Goal: Task Accomplishment & Management: Use online tool/utility

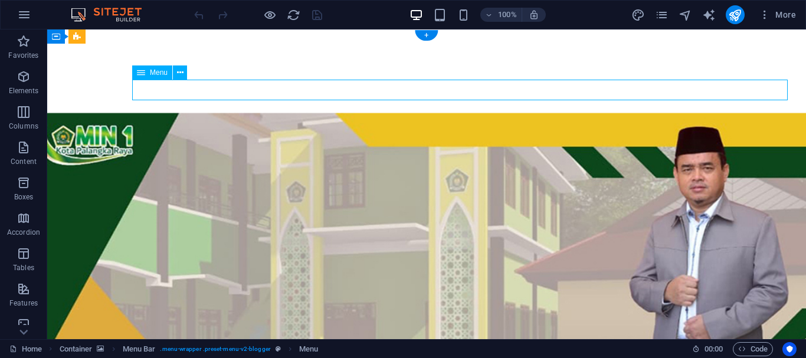
select select
select select "3"
select select
select select "2"
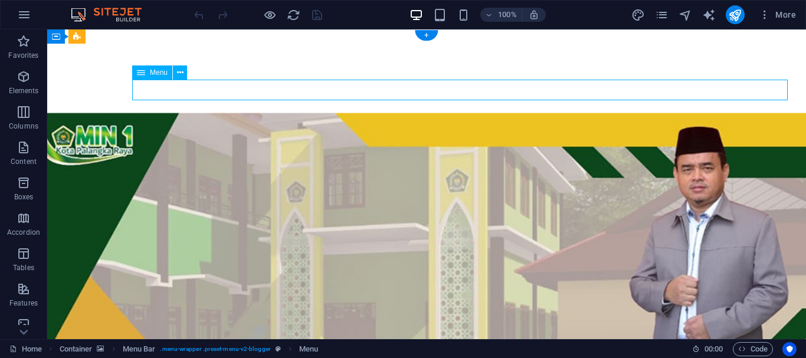
select select
select select "4"
select select
select select "6"
select select
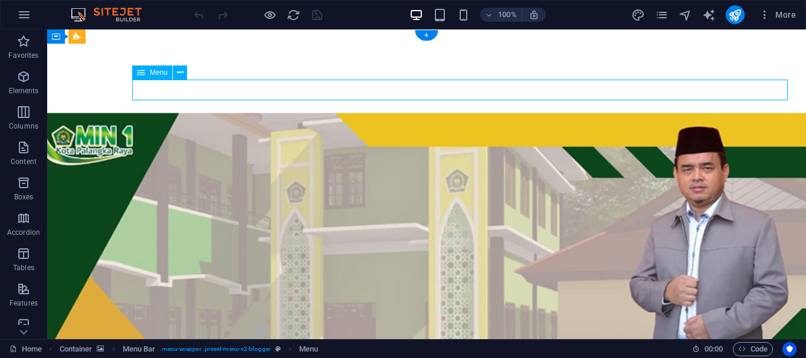
select select "7"
select select
select select "9"
select select
select select "8"
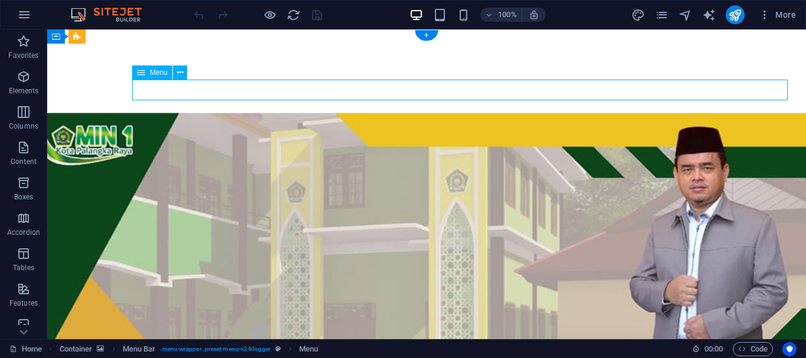
select select
select select "10"
select select
select select "11"
select select
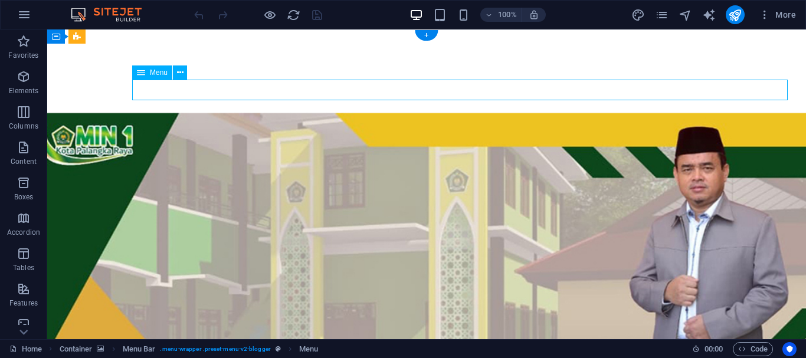
select select "13"
select select
select select "12"
select select
select select "14"
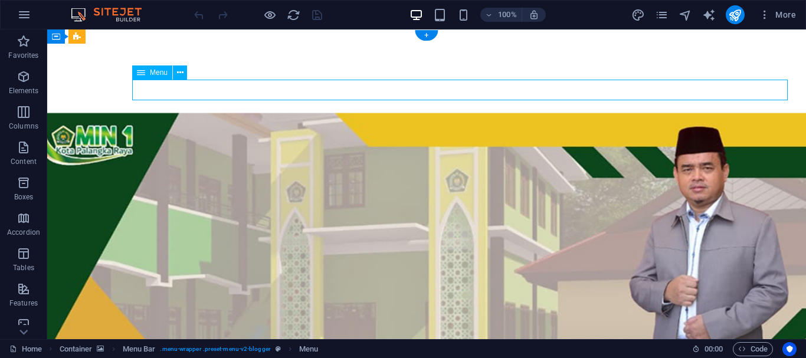
select select
select select "15"
select select
select select "16"
select select
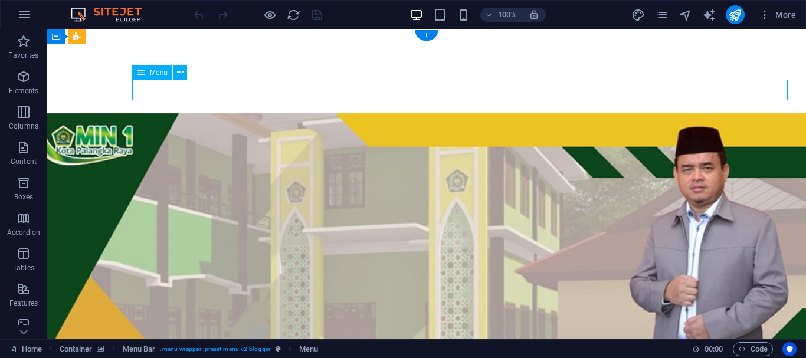
select select "17"
select select
select select "18"
select select
select select "19"
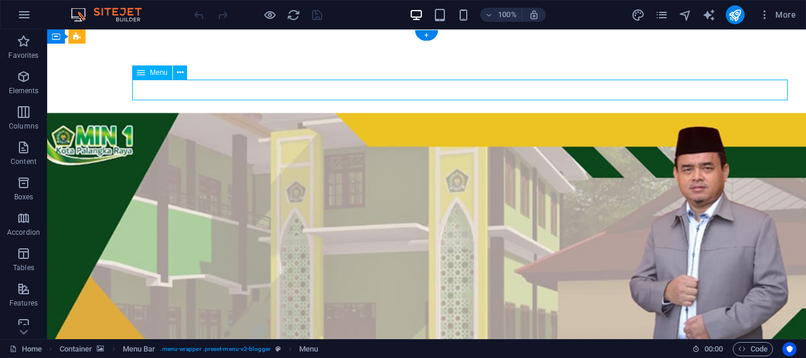
select select
select select "20"
select select
select select "21"
select select
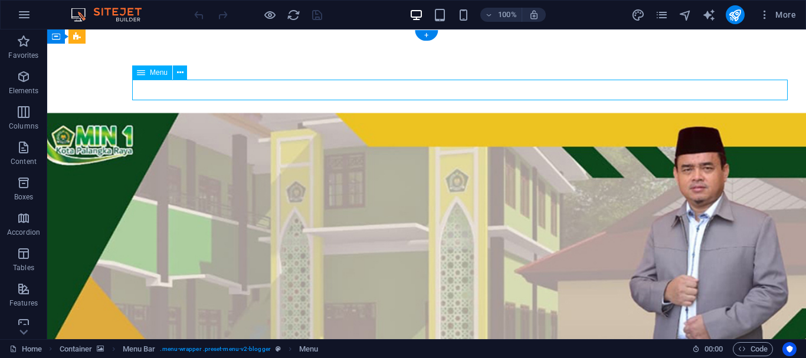
select select "25"
select select
select select "24"
select select
select select "23"
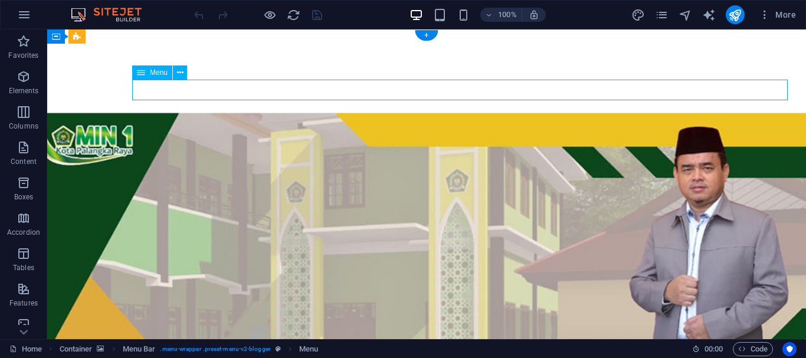
select select
select select "22"
select select
select select "26"
select select
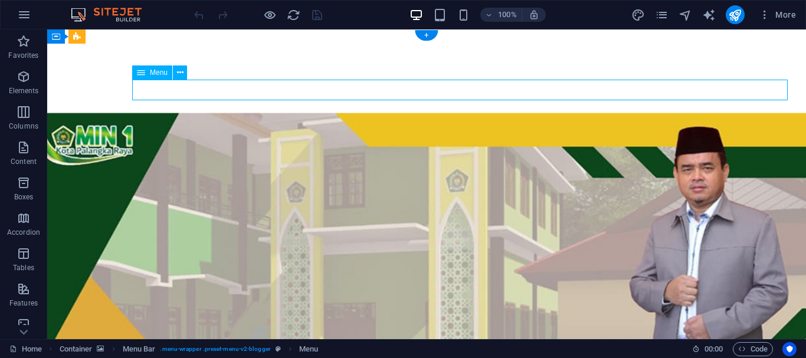
select select "external"
select select "31"
select select
select select "27"
select select
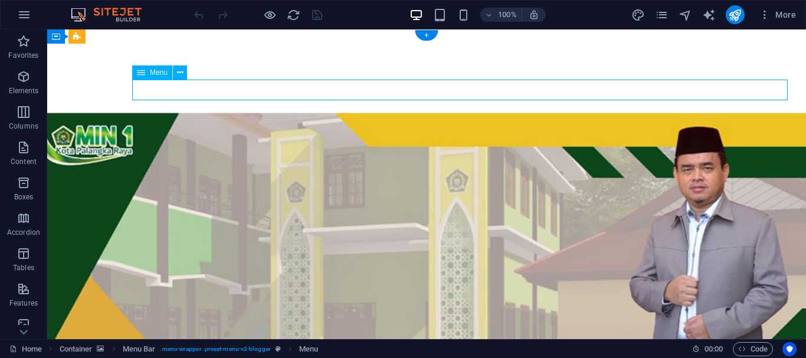
select select "28"
select select
select select "30"
select select
select select "34"
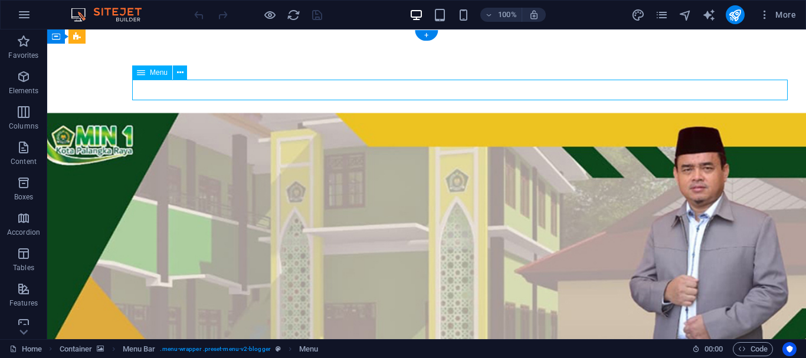
select select
select select "external"
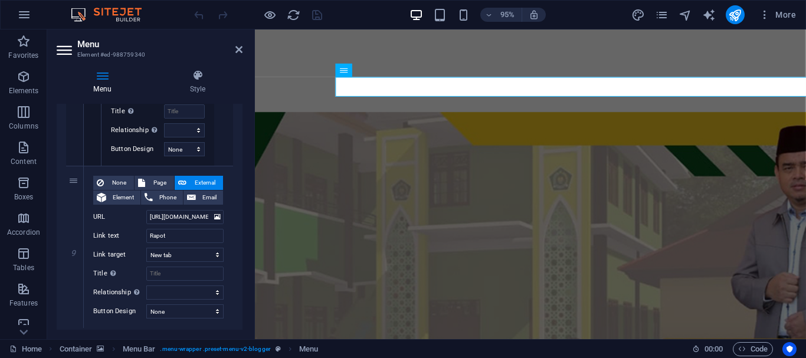
scroll to position [5732, 0]
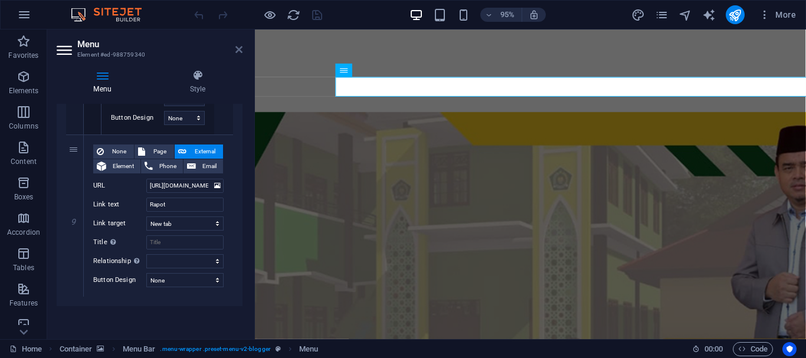
click at [239, 50] on icon at bounding box center [239, 49] width 7 height 9
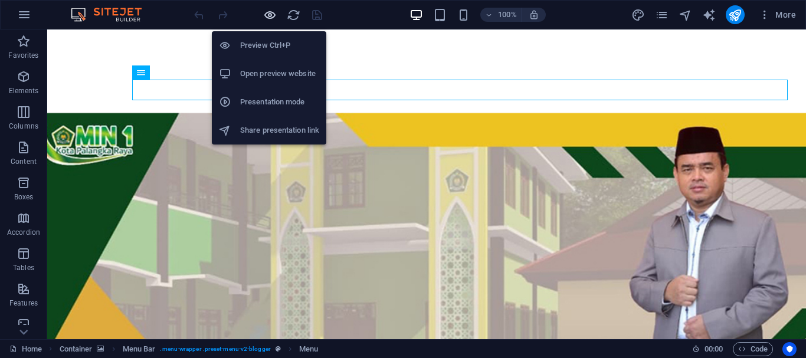
click at [267, 15] on icon "button" at bounding box center [270, 15] width 14 height 14
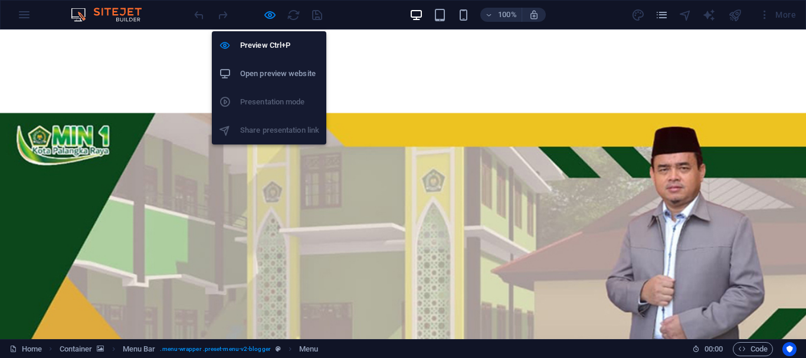
click at [268, 75] on h6 "Open preview website" at bounding box center [279, 74] width 79 height 14
click at [267, 12] on icon "button" at bounding box center [270, 15] width 14 height 14
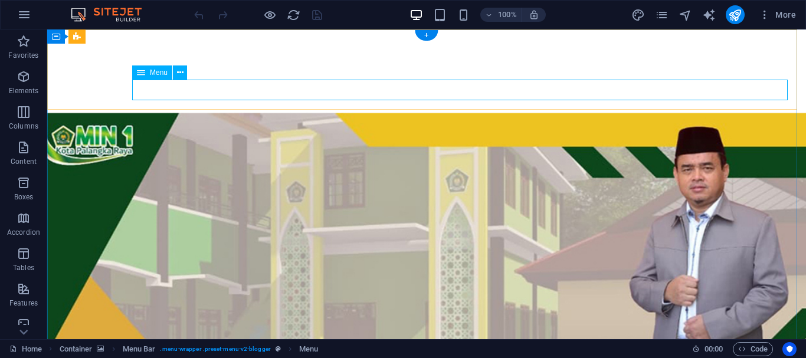
select select
select select "3"
select select
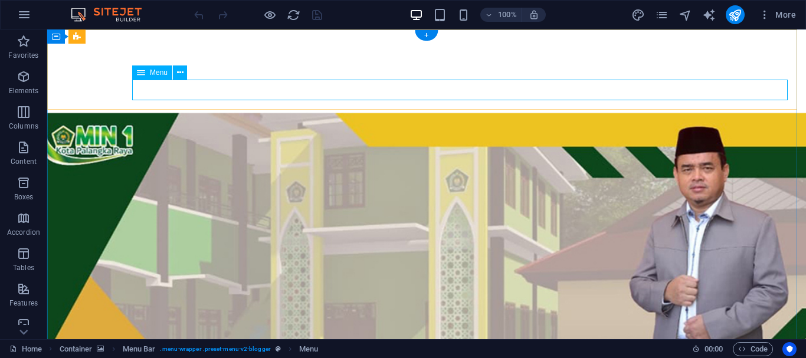
select select "2"
select select
select select "4"
select select
select select "6"
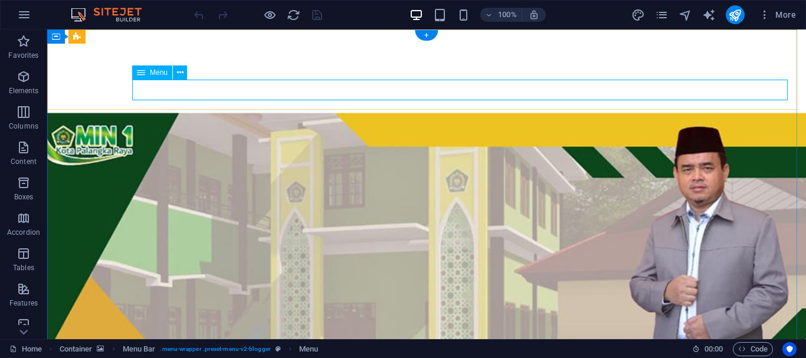
select select
select select "7"
select select
select select "9"
select select
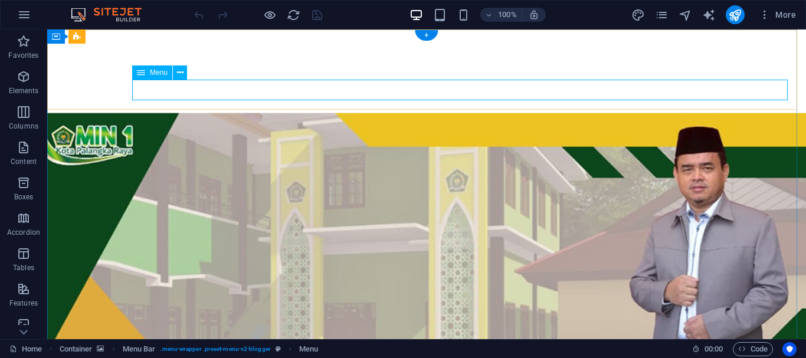
select select "8"
select select
select select "10"
select select
select select "11"
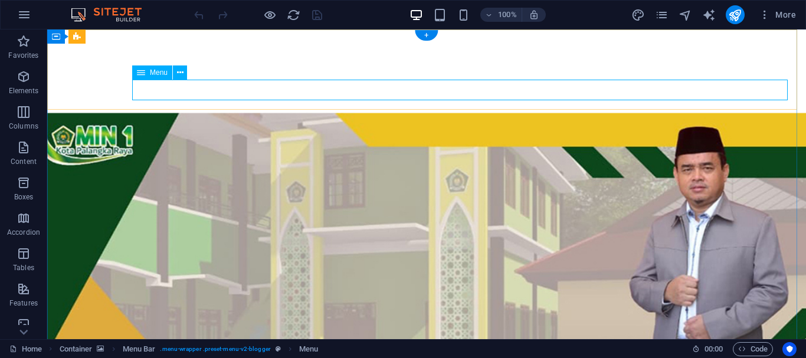
select select
select select "13"
select select
select select "12"
select select
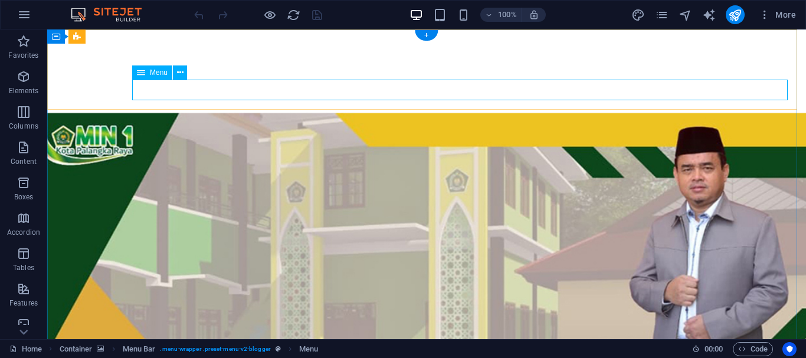
select select "14"
select select
select select "15"
select select
select select "16"
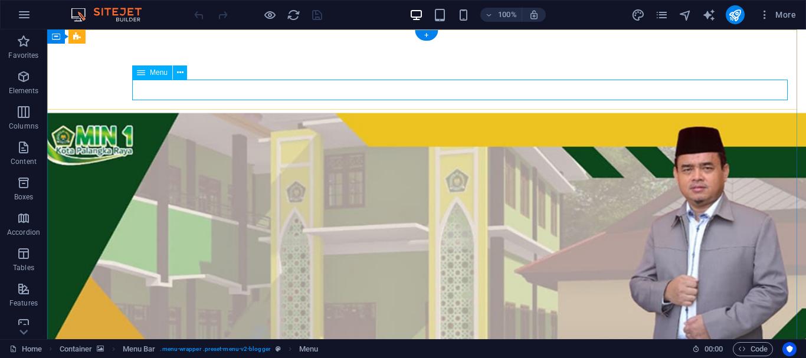
select select
select select "17"
select select
select select "18"
select select
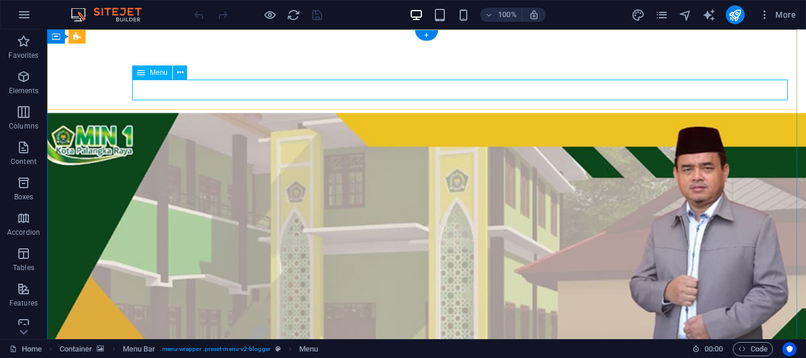
select select "19"
select select
select select "20"
select select
select select "21"
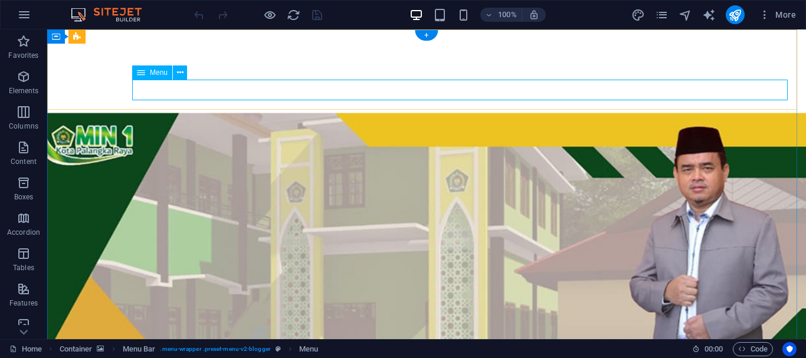
select select
select select "25"
select select
select select "24"
select select
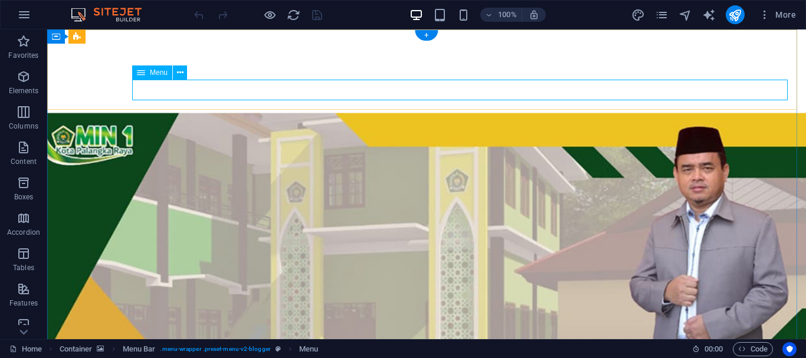
select select "23"
select select
select select "22"
select select
select select "26"
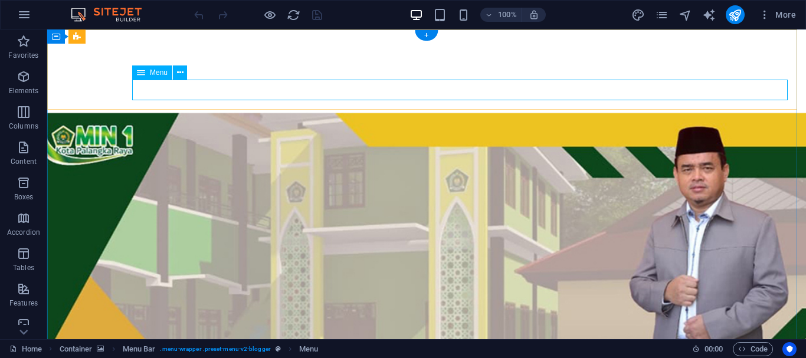
select select
select select "external"
select select "31"
select select
select select "27"
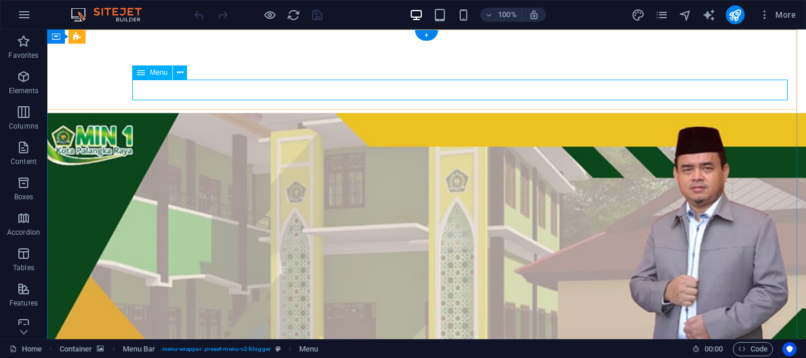
select select
select select "28"
select select
select select "30"
select select
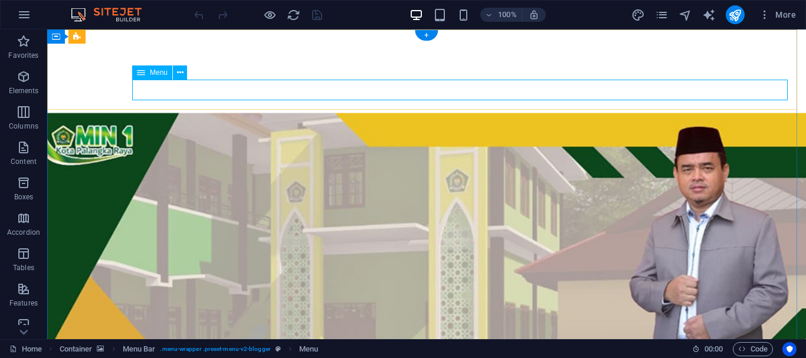
select select "34"
select select
select select "external"
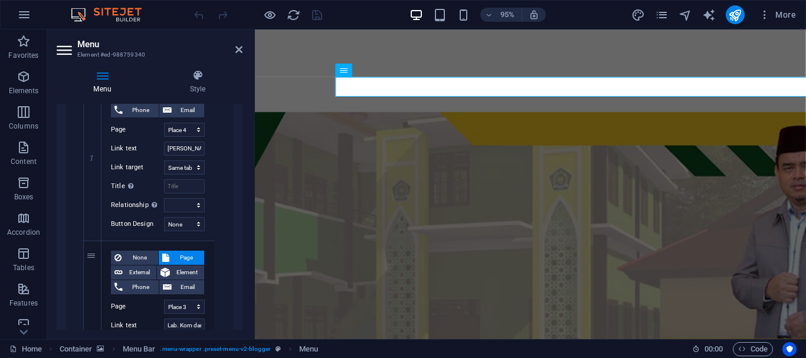
scroll to position [3660, 0]
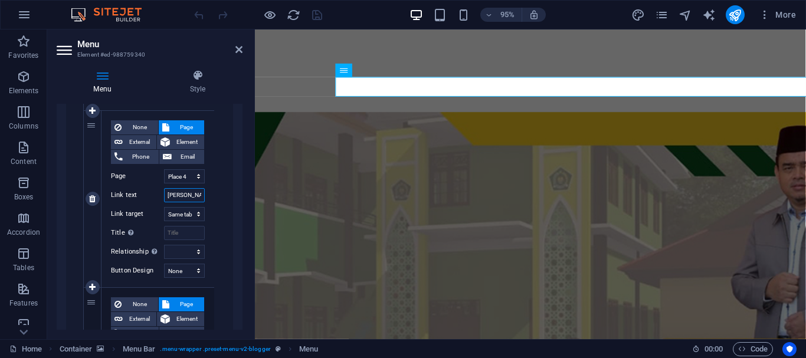
click at [185, 195] on input "[PERSON_NAME] dan Kantor" at bounding box center [184, 195] width 41 height 14
type input "[PERSON_NAME] dan"
select select
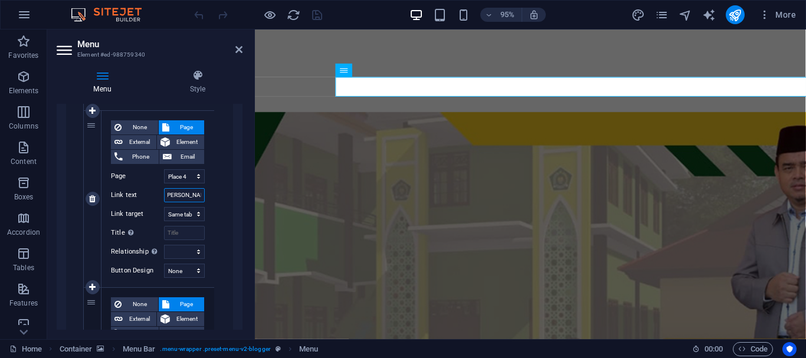
select select
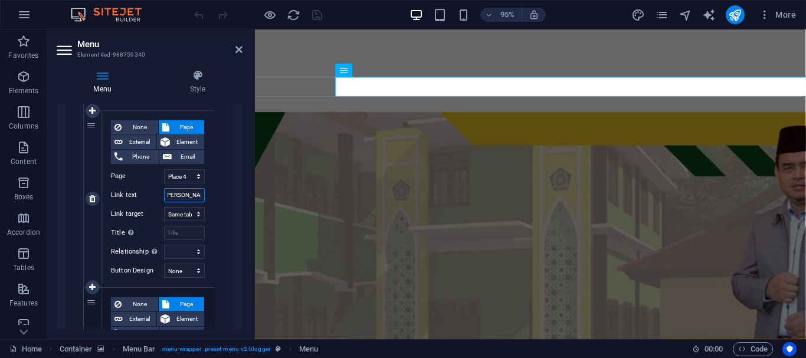
select select
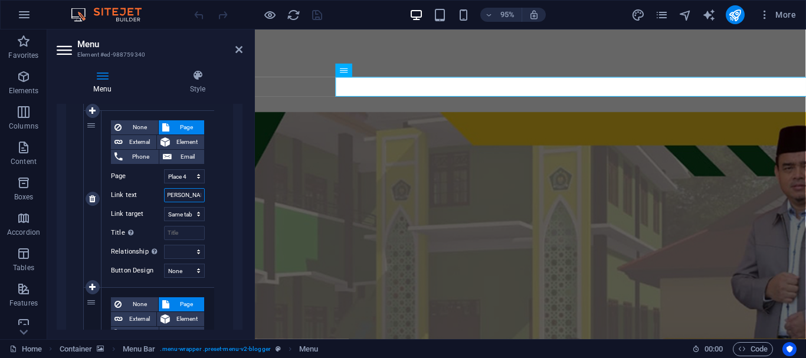
select select
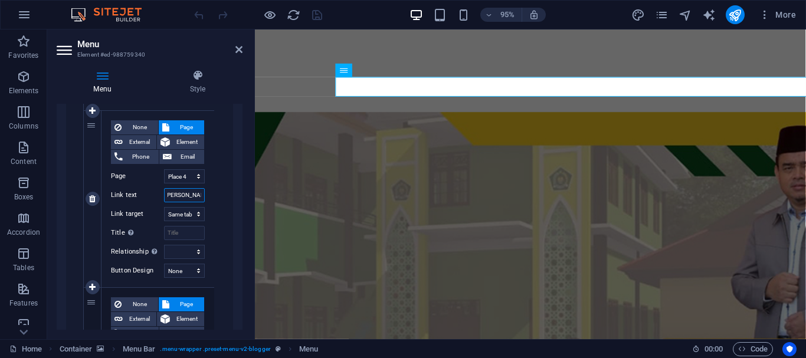
select select
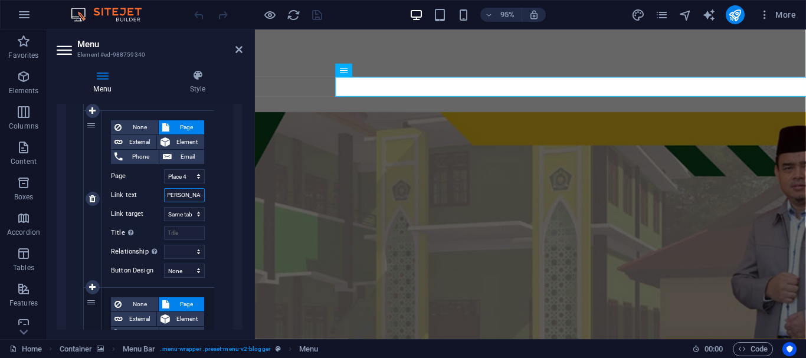
select select
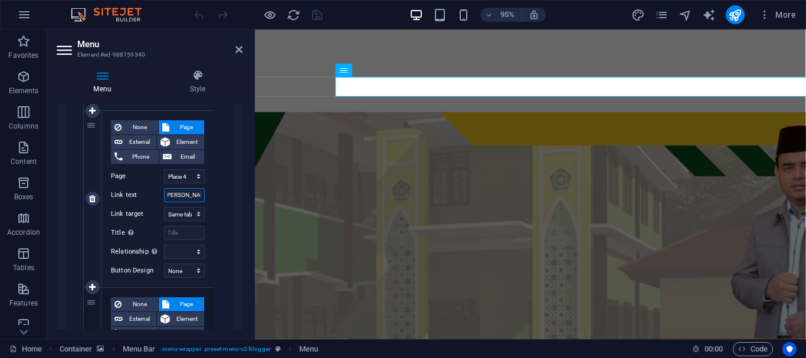
select select
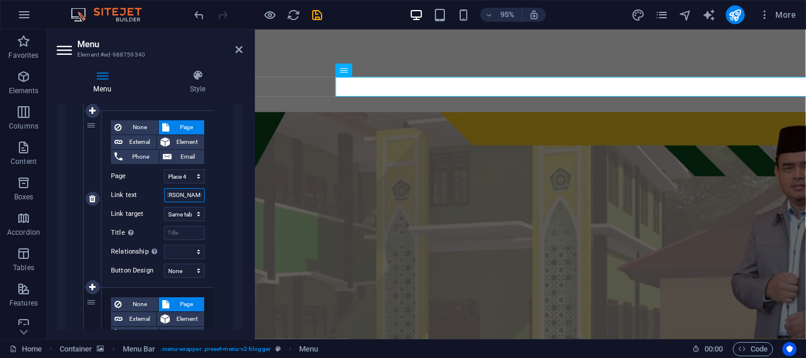
type input "[PERSON_NAME] dan Mu"
select select
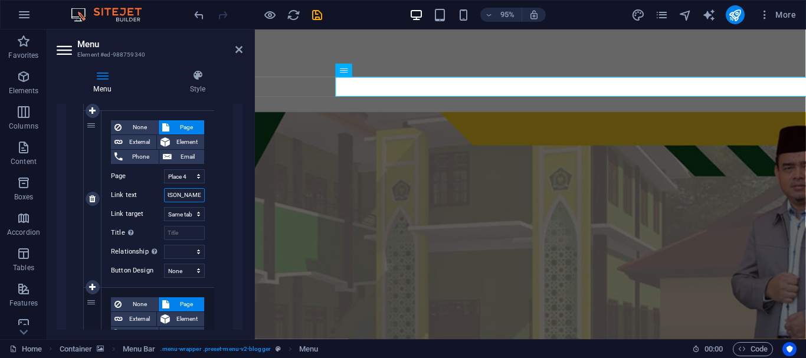
select select
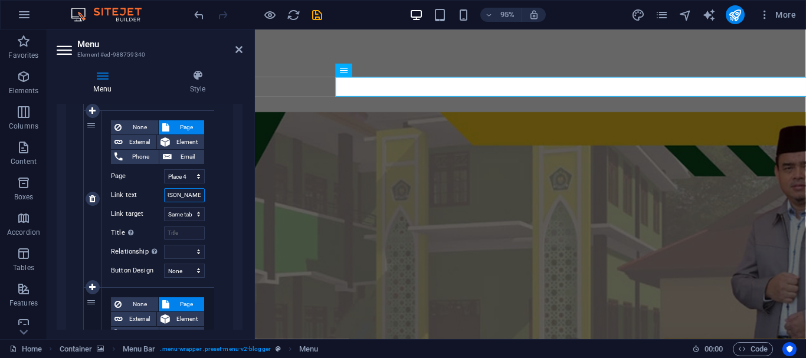
select select
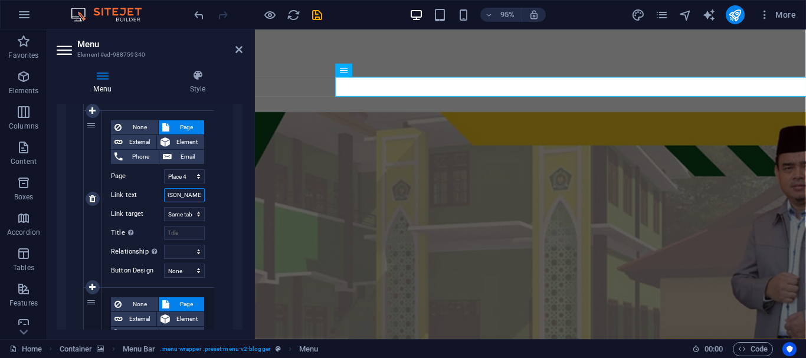
select select
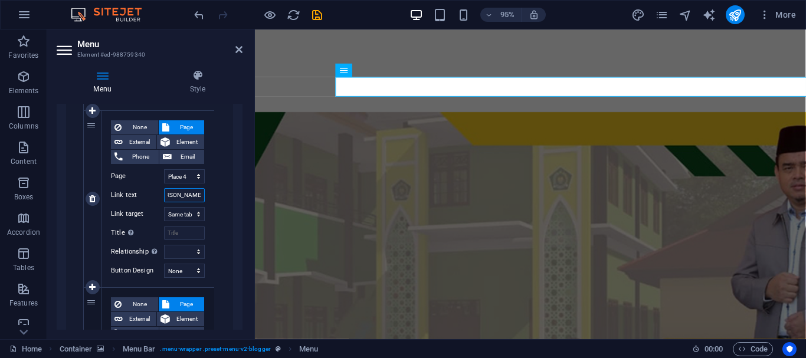
select select
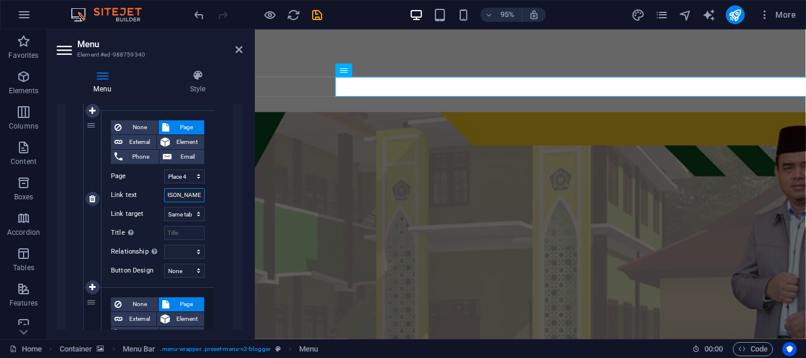
select select
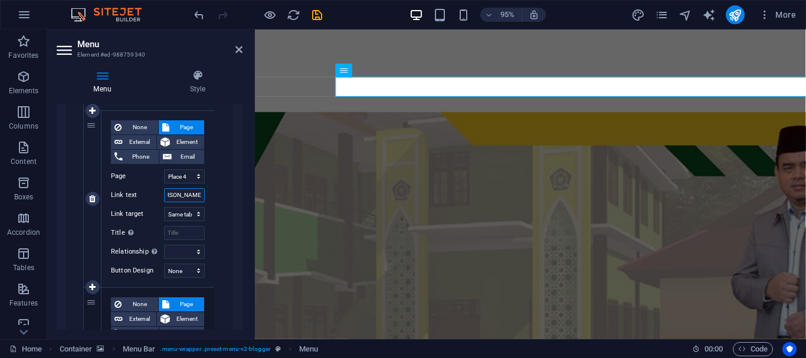
select select
type input "[PERSON_NAME] dan Musalla"
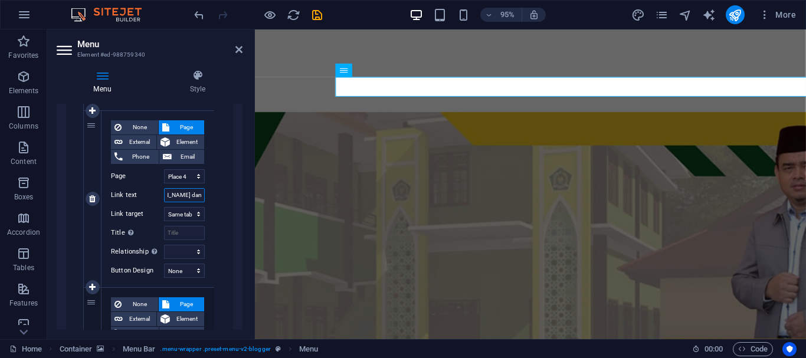
select select
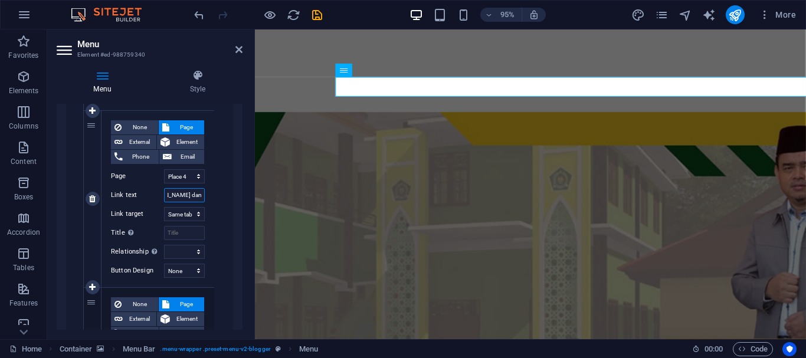
select select
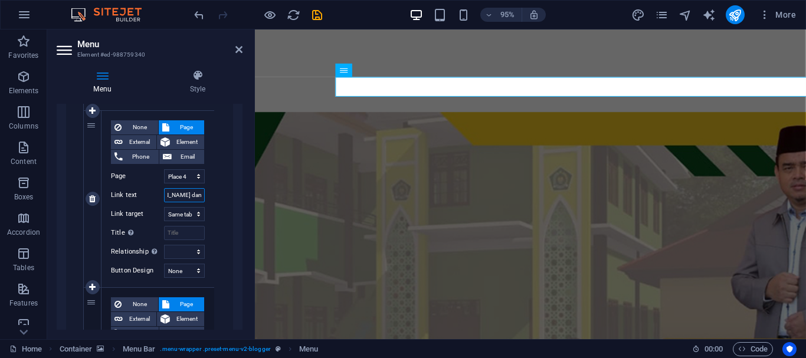
select select
click at [239, 48] on icon at bounding box center [239, 49] width 7 height 9
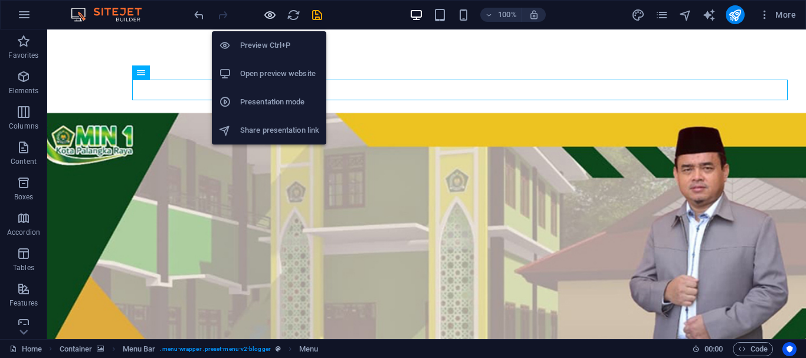
click at [268, 15] on icon "button" at bounding box center [270, 15] width 14 height 14
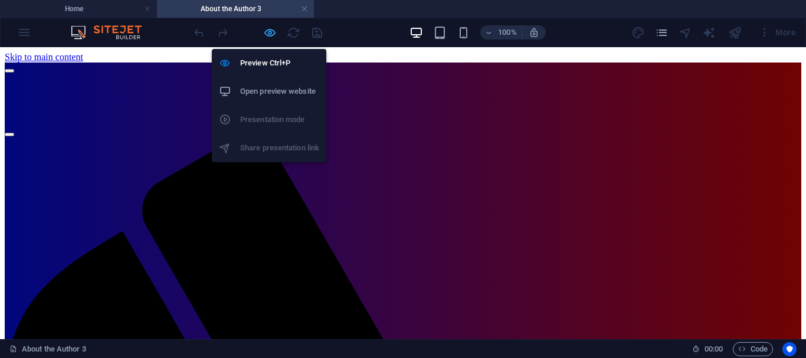
click at [269, 32] on icon "button" at bounding box center [270, 33] width 14 height 14
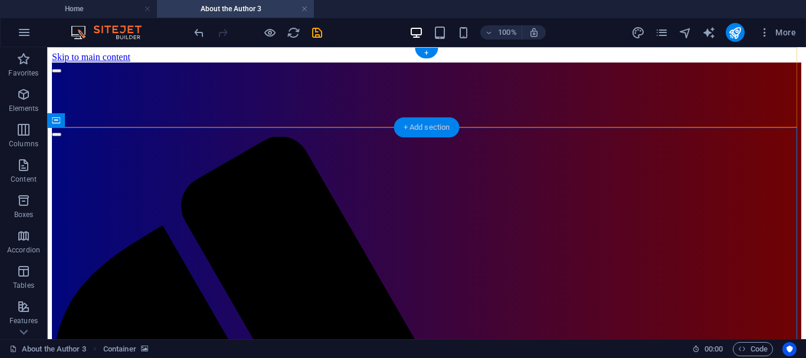
click at [425, 125] on div "+ Add section" at bounding box center [427, 127] width 66 height 20
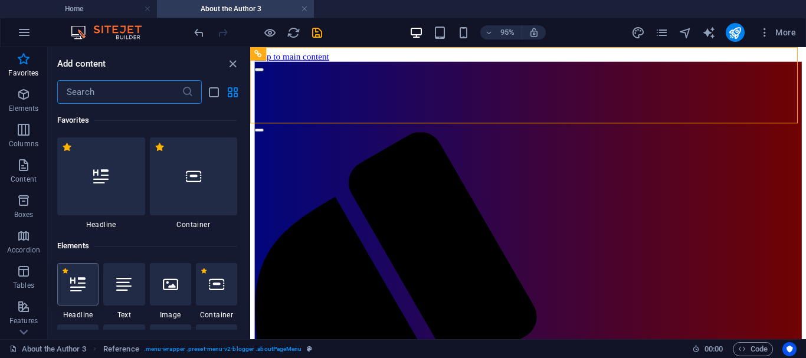
click at [74, 281] on icon at bounding box center [77, 284] width 15 height 15
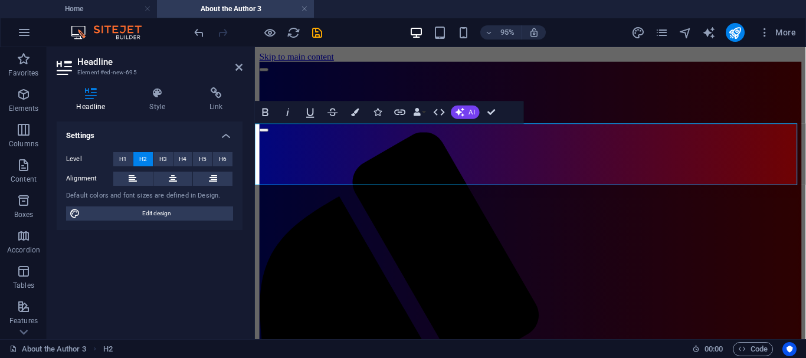
drag, startPoint x: 259, startPoint y: 139, endPoint x: 343, endPoint y: 185, distance: 95.6
click at [166, 159] on span "H3" at bounding box center [163, 159] width 8 height 14
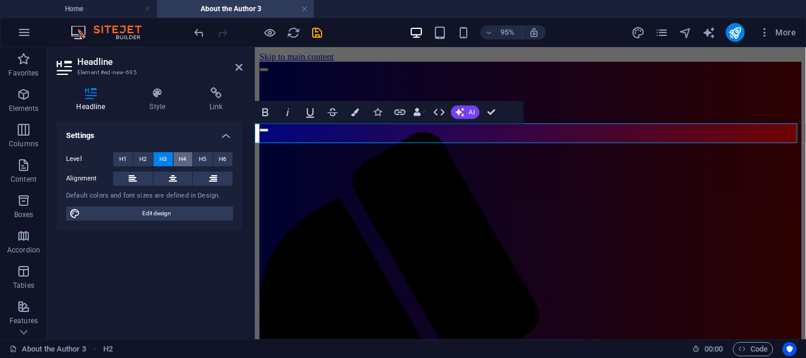
click at [180, 158] on span "H4" at bounding box center [183, 159] width 8 height 14
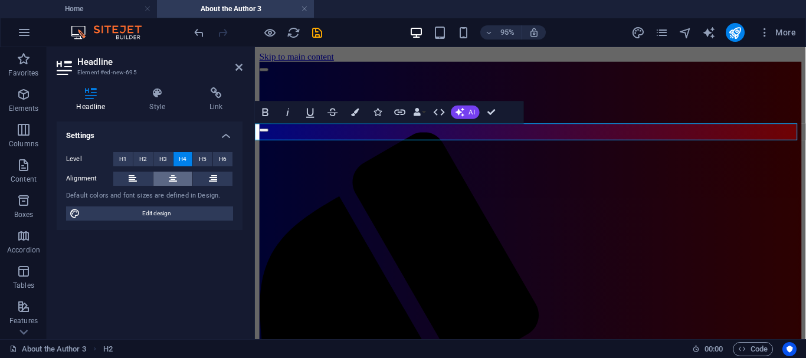
click at [176, 180] on icon at bounding box center [173, 179] width 8 height 14
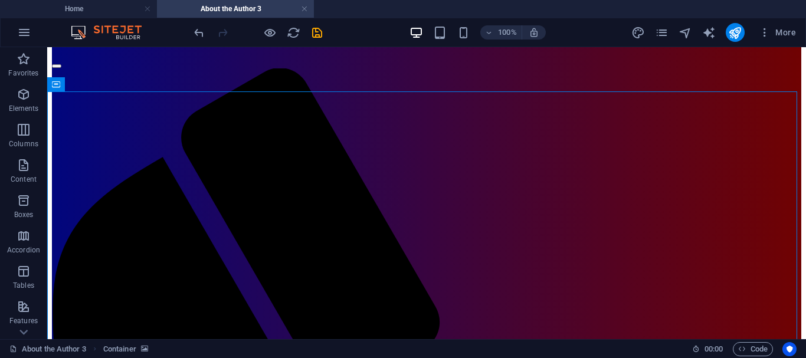
scroll to position [79, 0]
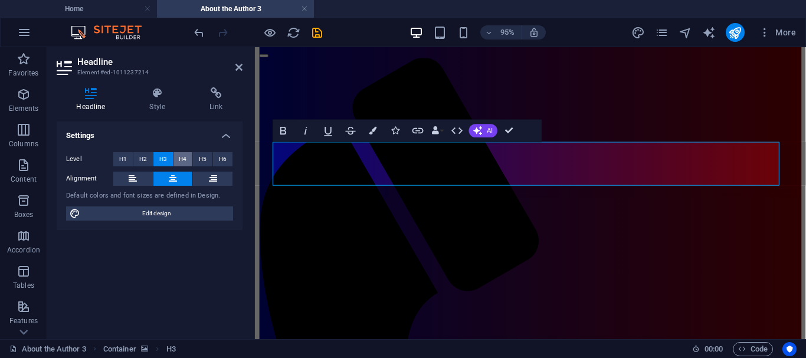
click at [180, 163] on span "H4" at bounding box center [183, 159] width 8 height 14
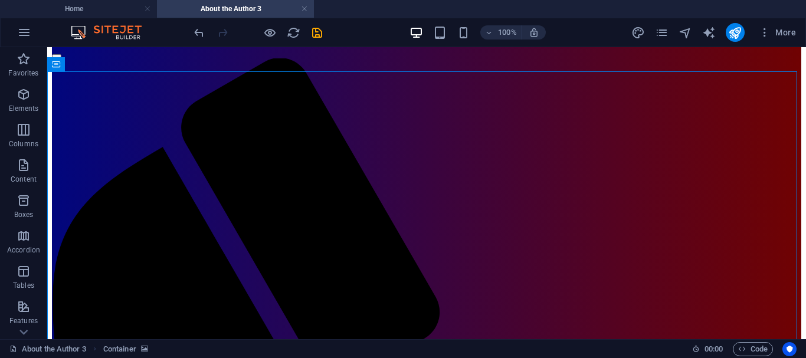
scroll to position [0, 0]
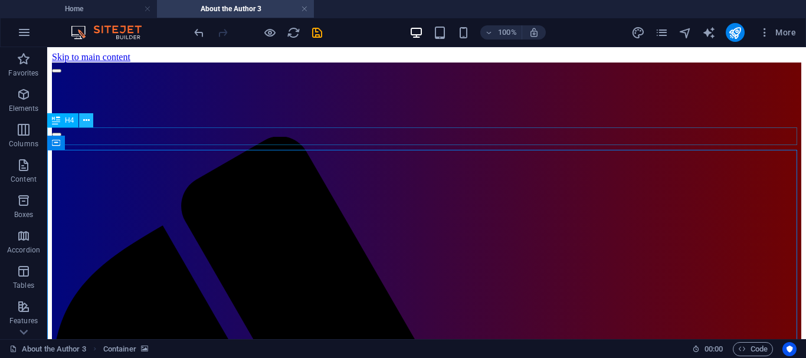
click at [88, 124] on icon at bounding box center [86, 121] width 6 height 12
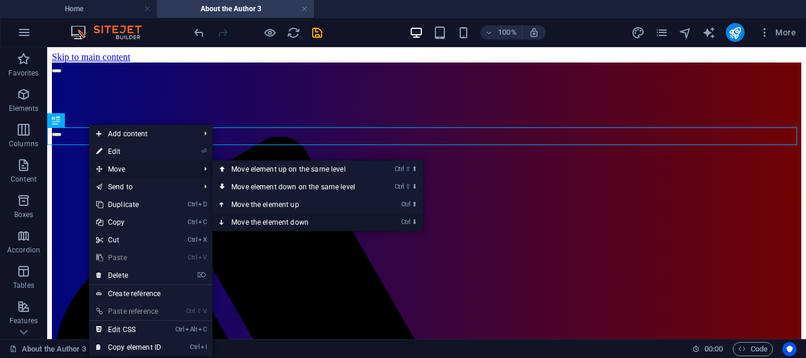
click at [224, 218] on icon at bounding box center [223, 223] width 6 height 18
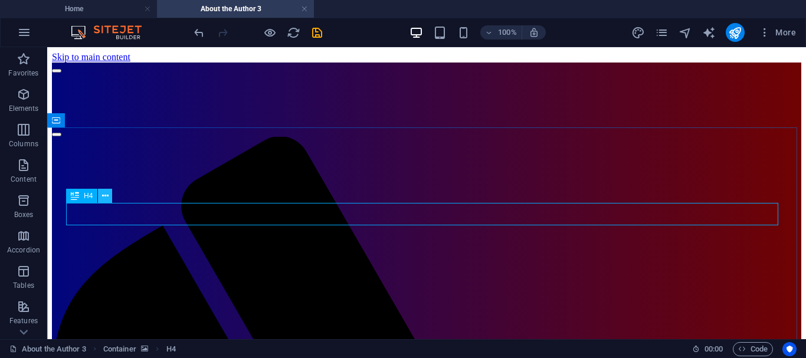
click at [103, 195] on icon at bounding box center [105, 196] width 6 height 12
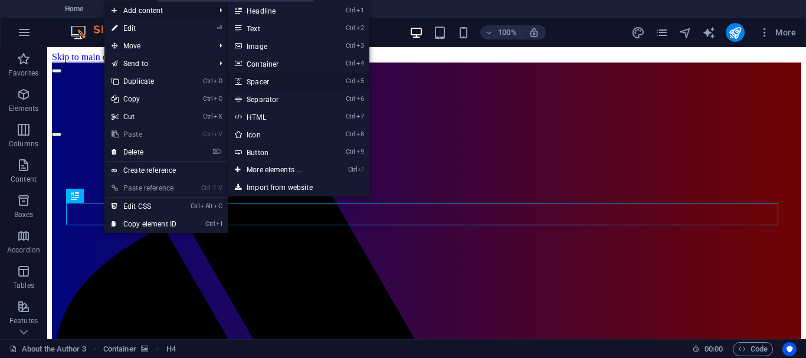
click at [266, 82] on link "Ctrl 5 Spacer" at bounding box center [276, 82] width 97 height 18
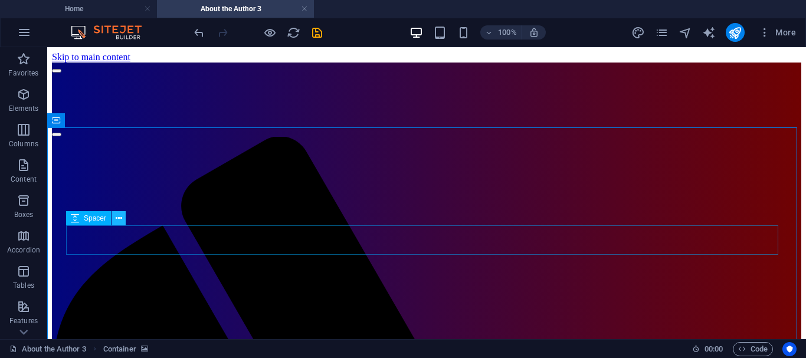
click at [116, 218] on icon at bounding box center [119, 219] width 6 height 12
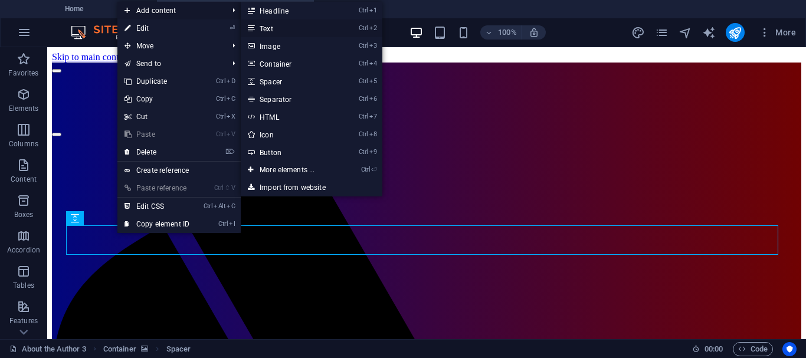
click at [276, 27] on link "Ctrl 2 Text" at bounding box center [289, 28] width 97 height 18
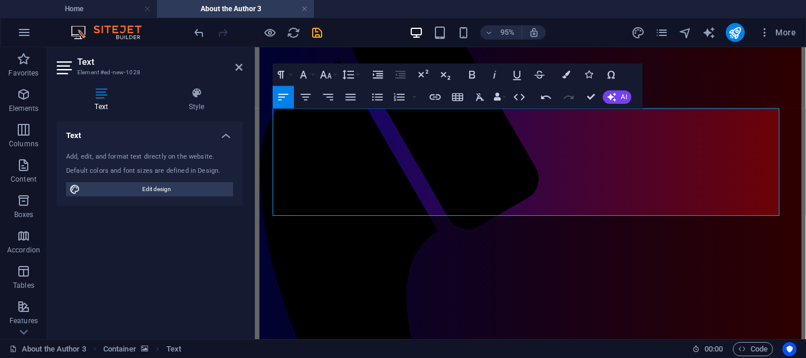
scroll to position [148, 0]
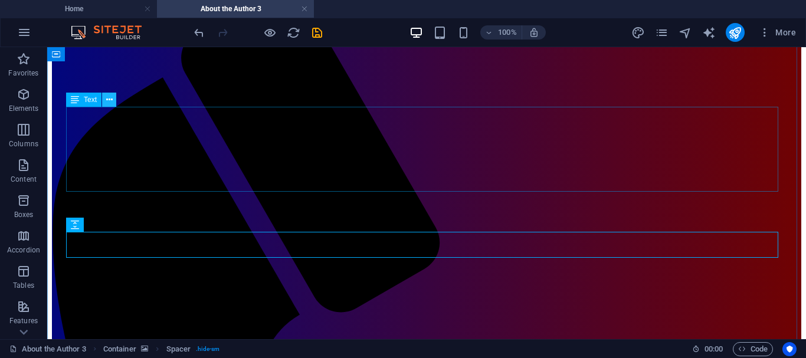
click at [109, 99] on icon at bounding box center [109, 100] width 6 height 12
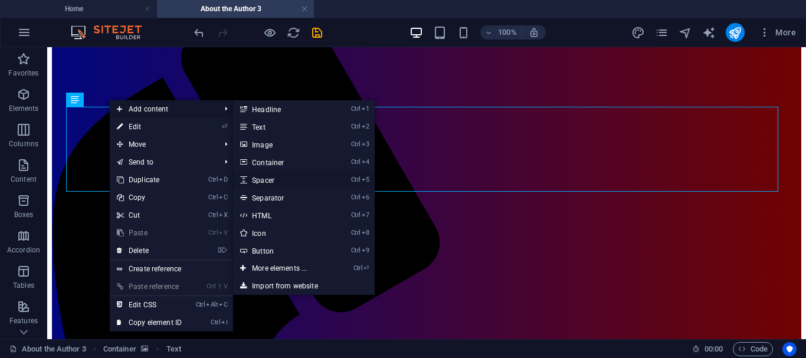
click at [269, 177] on link "Ctrl 5 Spacer" at bounding box center [281, 180] width 97 height 18
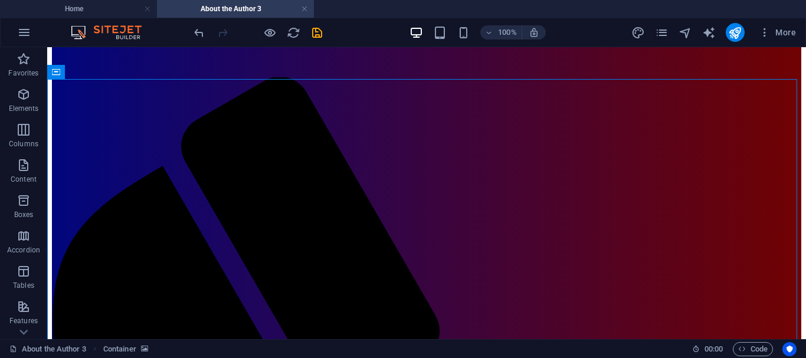
scroll to position [63, 0]
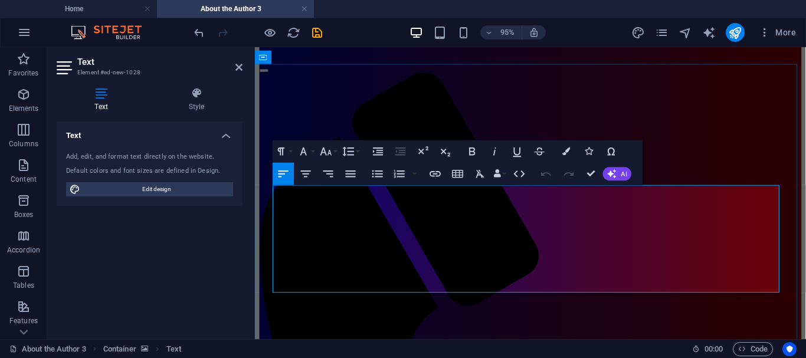
drag, startPoint x: 275, startPoint y: 199, endPoint x: 321, endPoint y: 299, distance: 110.4
click at [351, 171] on icon "button" at bounding box center [351, 174] width 14 height 14
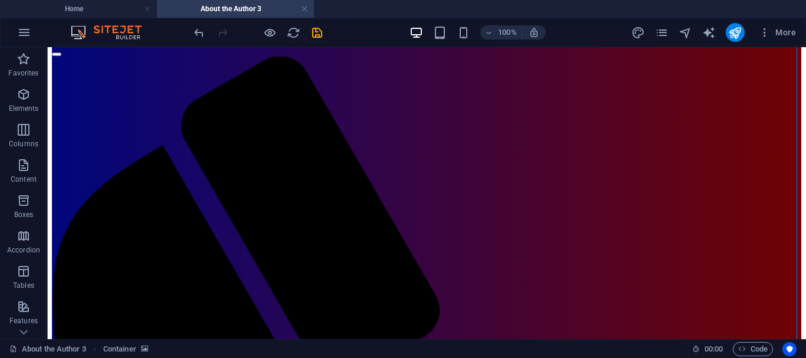
scroll to position [89, 0]
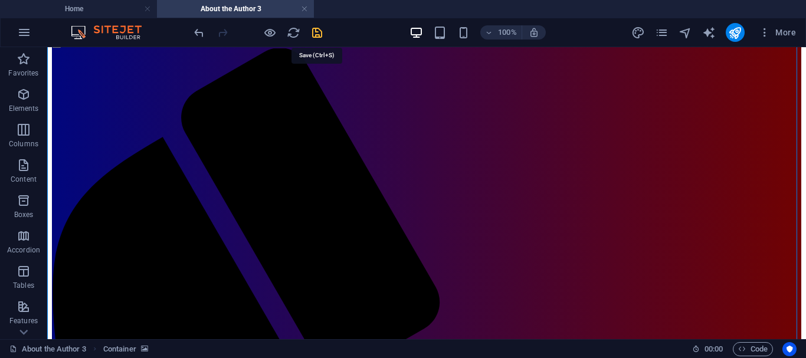
click at [318, 31] on icon "save" at bounding box center [318, 33] width 14 height 14
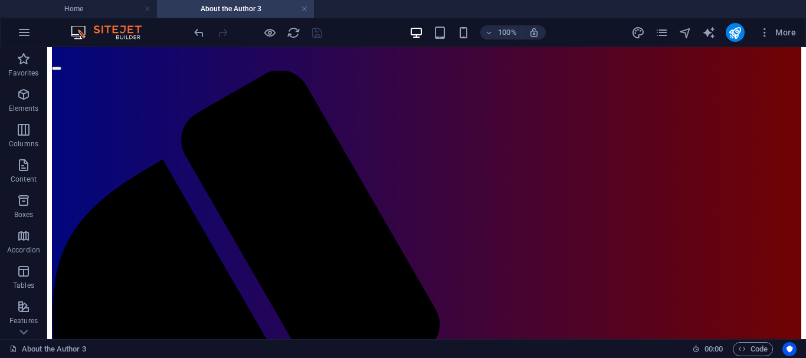
scroll to position [83, 0]
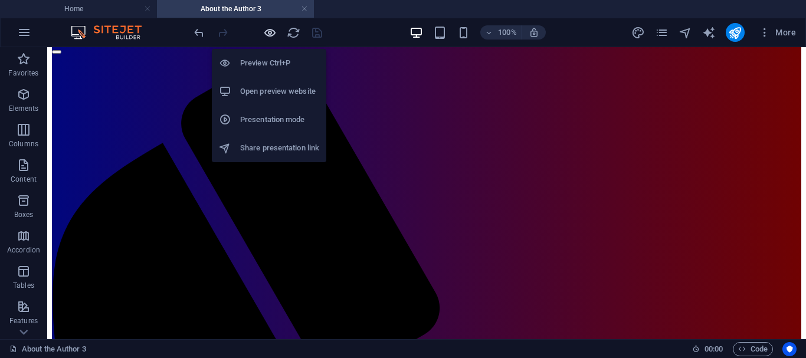
click at [269, 34] on icon "button" at bounding box center [270, 33] width 14 height 14
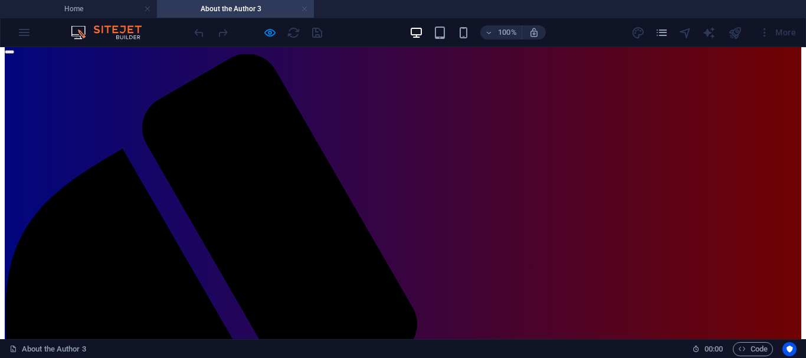
click at [305, 7] on link at bounding box center [304, 9] width 7 height 11
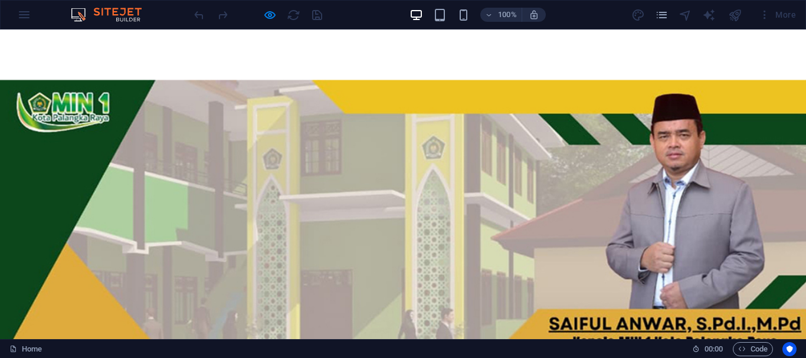
scroll to position [0, 0]
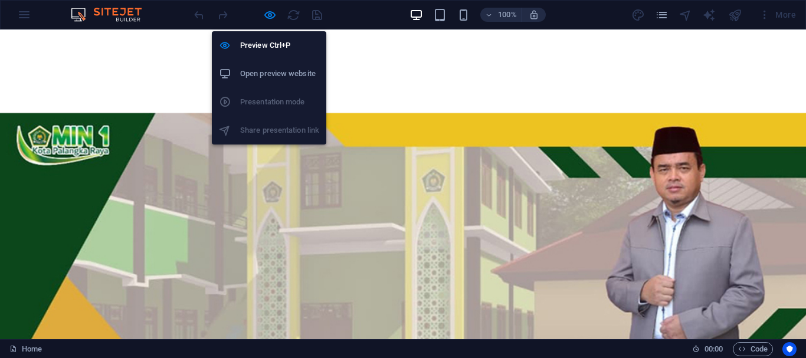
click at [270, 73] on h6 "Open preview website" at bounding box center [279, 74] width 79 height 14
